Goal: Information Seeking & Learning: Learn about a topic

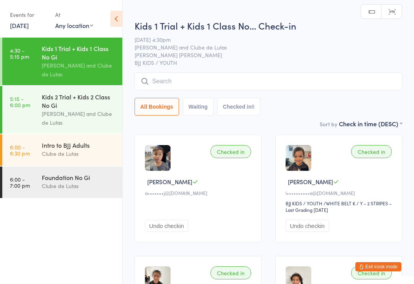
click at [71, 109] on div "Kids 2 Trial + Kids 2 Class No Gi" at bounding box center [79, 100] width 74 height 17
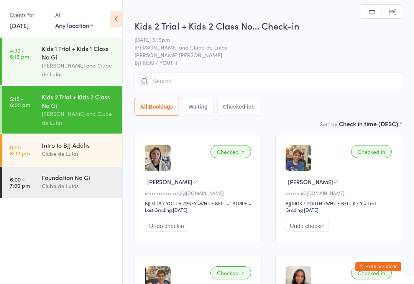
click at [36, 67] on link "4:30 - 5:15 pm Kids 1 Trial + Kids 1 Class No Gi [PERSON_NAME] and Clube de Lut…" at bounding box center [62, 62] width 120 height 48
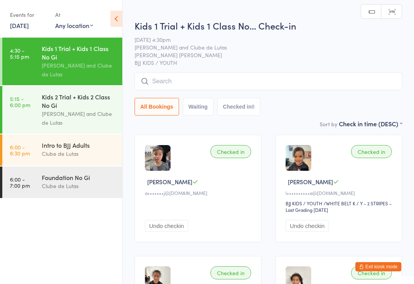
click at [40, 120] on link "5:15 - 6:00 pm Kids 2 Trial + Kids 2 Class No Gi [PERSON_NAME] and Clube de Lut…" at bounding box center [62, 110] width 120 height 48
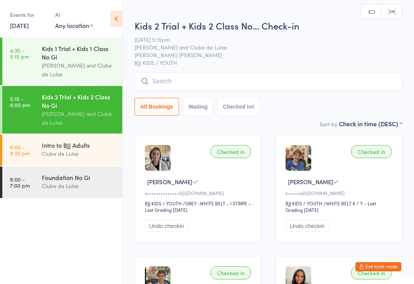
click at [32, 154] on link "6:00 - 6:30 pm Intro to BJJ Adults Clube de Lutas" at bounding box center [62, 149] width 120 height 31
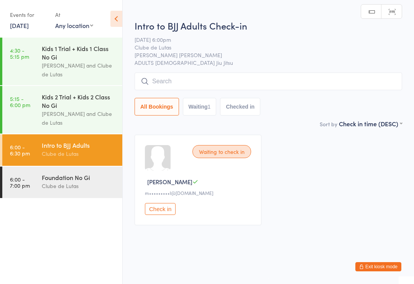
click at [31, 184] on link "6:00 - 7:00 pm Foundation No Gi Clube de Lutas" at bounding box center [62, 181] width 120 height 31
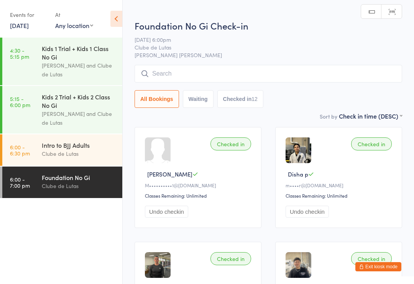
click at [30, 151] on link "6:00 - 6:30 pm Intro to BJJ Adults Clube de Lutas" at bounding box center [62, 149] width 120 height 31
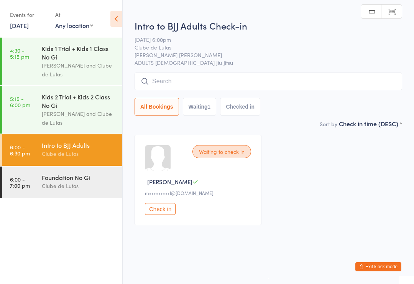
click at [28, 185] on time "6:00 - 7:00 pm" at bounding box center [20, 182] width 20 height 12
